Goal: Task Accomplishment & Management: Manage account settings

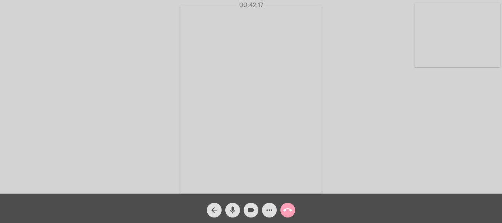
click at [290, 209] on mat-icon "call_end" at bounding box center [288, 210] width 9 height 9
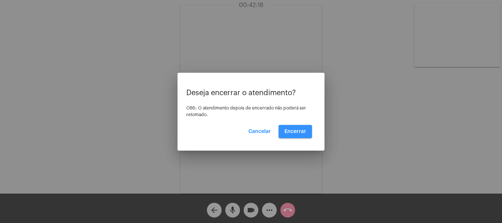
click at [297, 132] on span "Encerrar" at bounding box center [296, 131] width 22 height 5
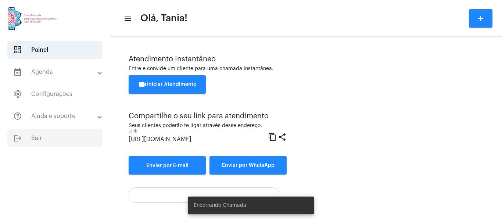
click at [38, 137] on span "logout Sair" at bounding box center [54, 138] width 95 height 18
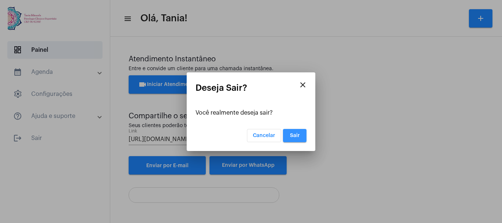
click at [293, 134] on span "Sair" at bounding box center [295, 135] width 10 height 5
